Goal: Information Seeking & Learning: Learn about a topic

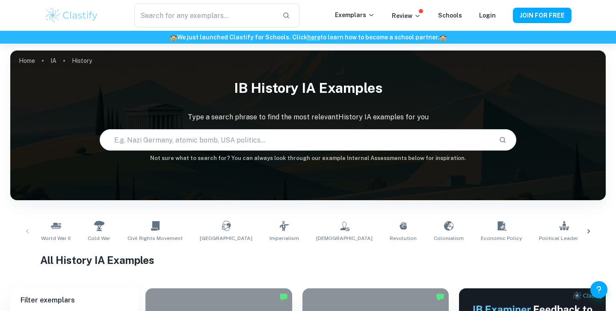
scroll to position [218, 0]
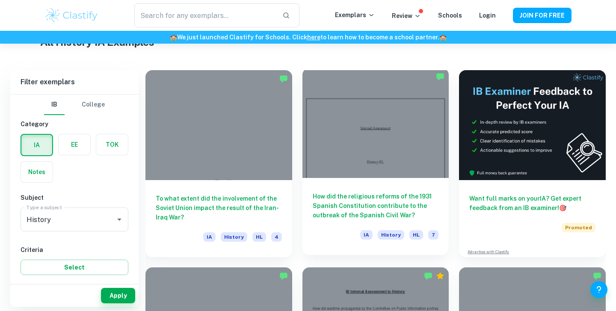
click at [342, 195] on h6 "How did the religious reforms of the 1931 Spanish Constitution contribute to th…" at bounding box center [376, 206] width 126 height 28
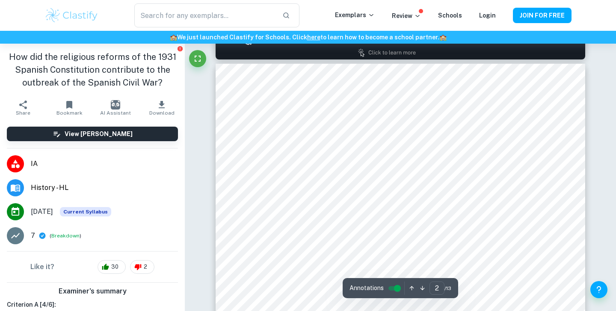
type input "1"
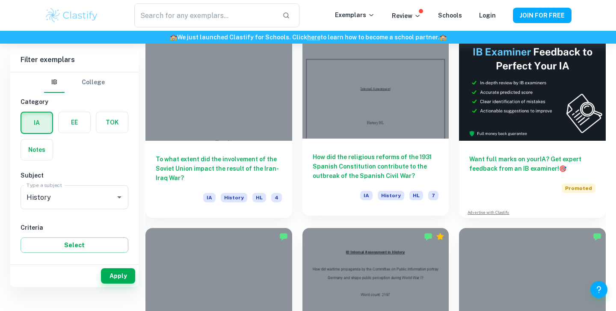
scroll to position [259, 0]
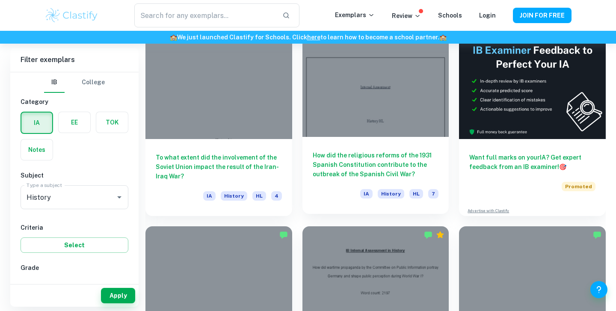
click at [356, 157] on h6 "How did the religious reforms of the 1931 Spanish Constitution contribute to th…" at bounding box center [376, 164] width 126 height 28
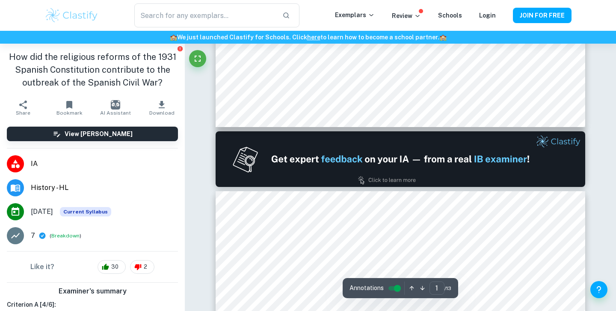
type input "2"
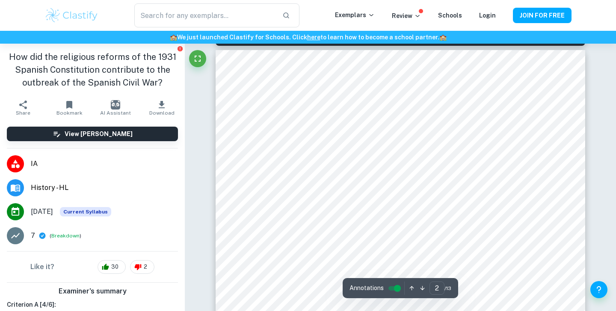
scroll to position [584, 0]
